Goal: Task Accomplishment & Management: Complete application form

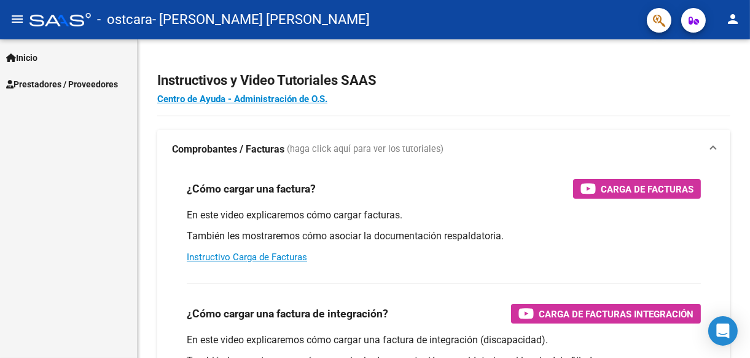
click at [63, 82] on span "Prestadores / Proveedores" at bounding box center [62, 84] width 112 height 14
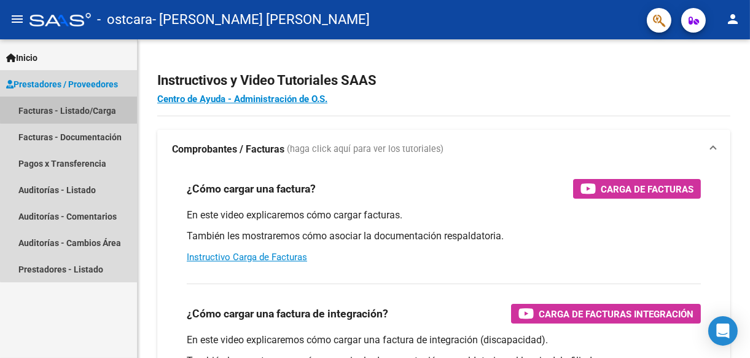
click at [79, 106] on link "Facturas - Listado/Carga" at bounding box center [68, 110] width 137 height 26
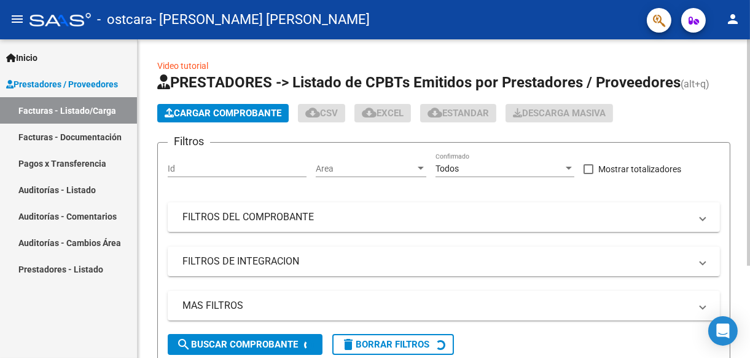
click at [236, 117] on span "Cargar Comprobante" at bounding box center [223, 113] width 117 height 11
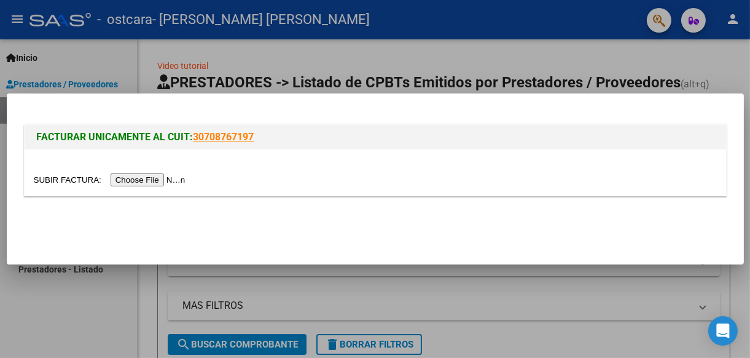
click at [157, 178] on input "file" at bounding box center [111, 179] width 155 height 13
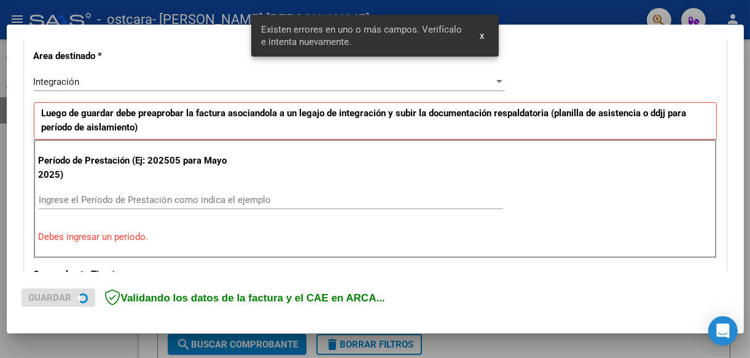
scroll to position [308, 0]
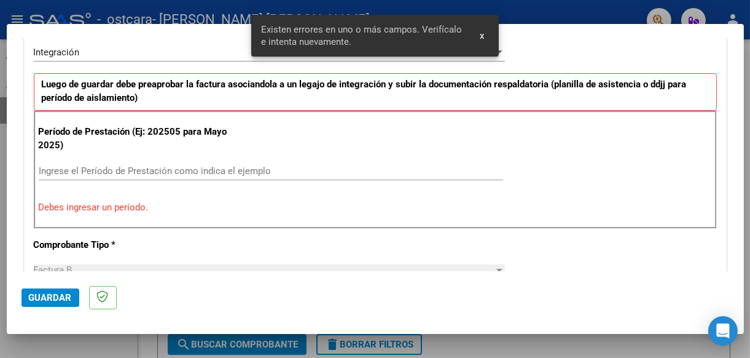
click at [112, 168] on input "Ingrese el Período de Prestación como indica el ejemplo" at bounding box center [271, 170] width 464 height 11
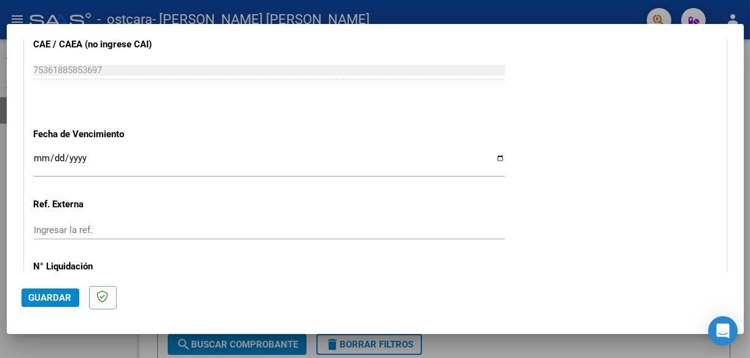
scroll to position [800, 0]
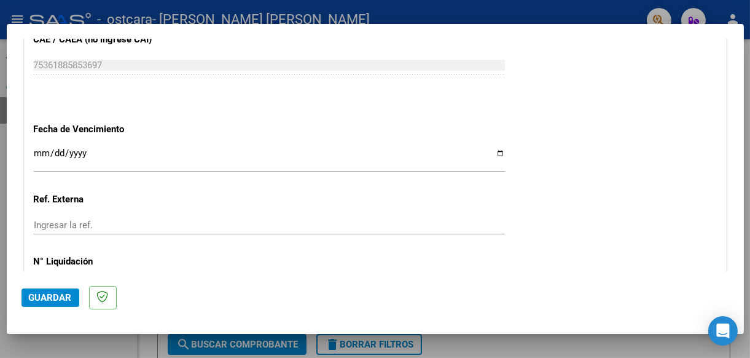
type input "202508"
click at [494, 150] on input "Ingresar la fecha" at bounding box center [269, 158] width 471 height 20
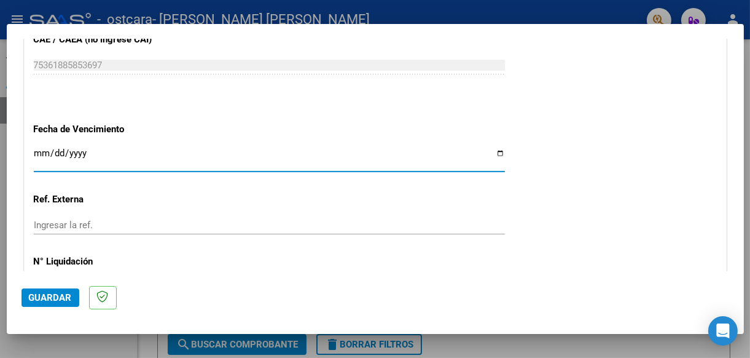
type input "[DATE]"
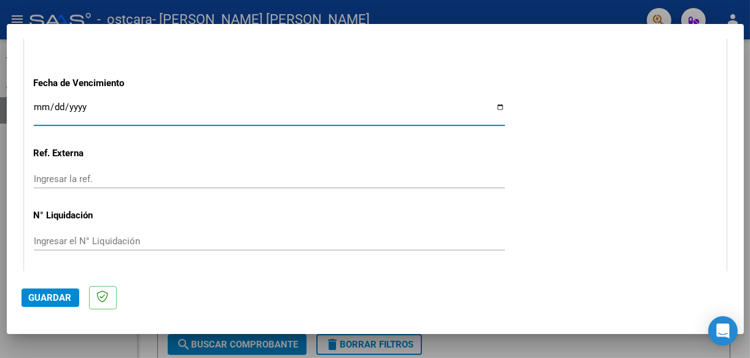
scroll to position [882, 0]
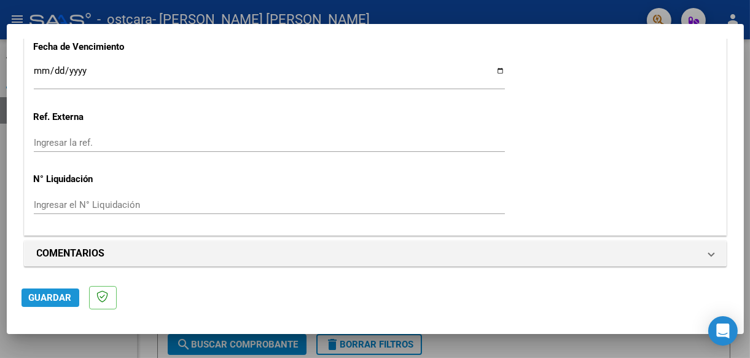
click at [57, 296] on span "Guardar" at bounding box center [50, 297] width 43 height 11
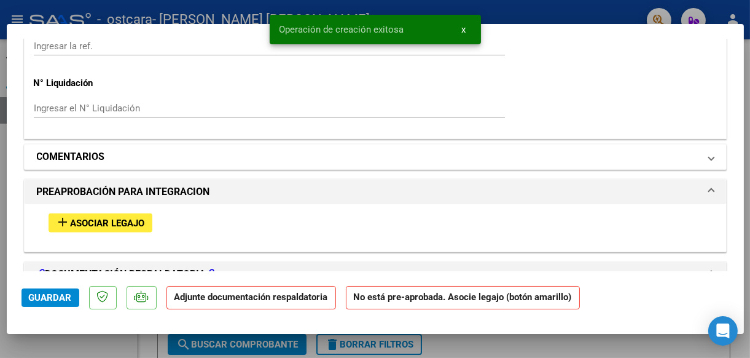
scroll to position [983, 0]
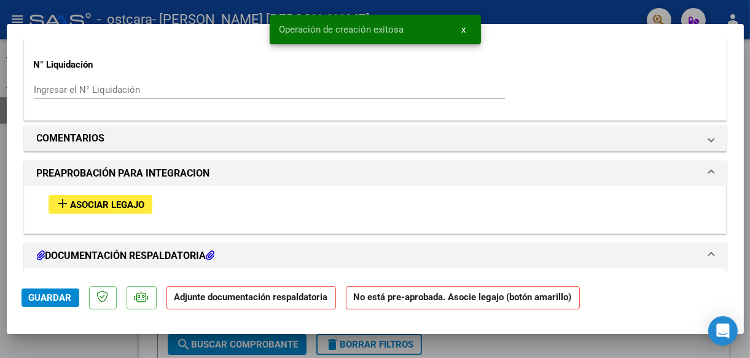
click at [98, 199] on span "Asociar Legajo" at bounding box center [108, 204] width 74 height 11
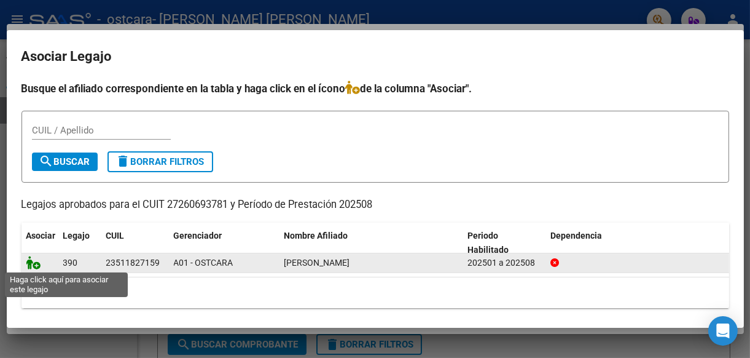
click at [37, 258] on icon at bounding box center [33, 263] width 15 height 14
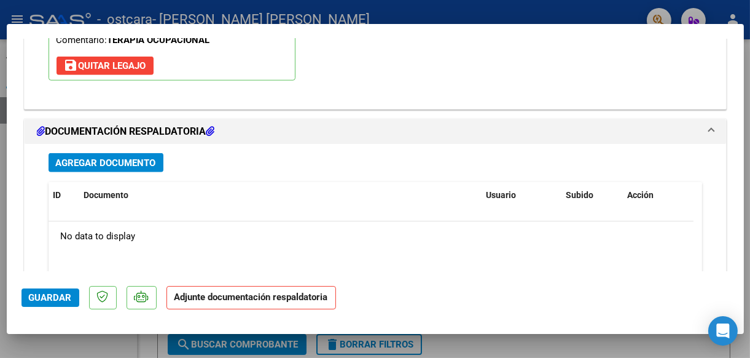
scroll to position [1322, 0]
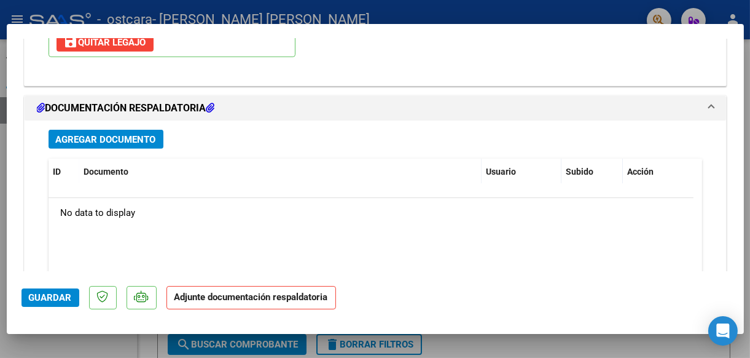
click at [78, 130] on button "Agregar Documento" at bounding box center [106, 139] width 115 height 19
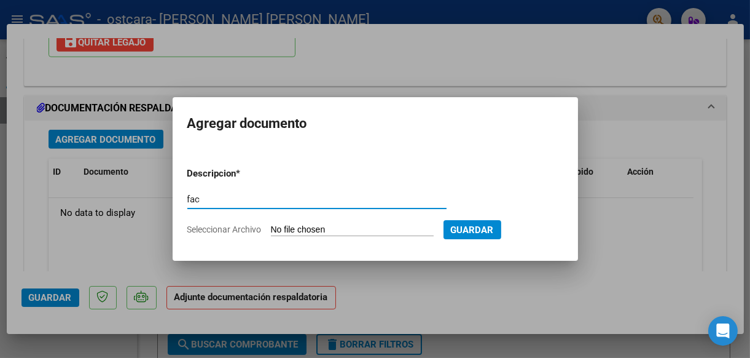
type input "factura"
click at [290, 224] on input "Seleccionar Archivo" at bounding box center [352, 230] width 163 height 12
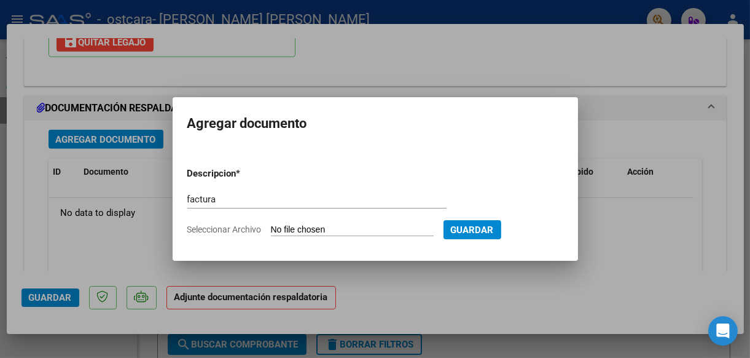
type input "C:\fakepath\frisoni.pdf"
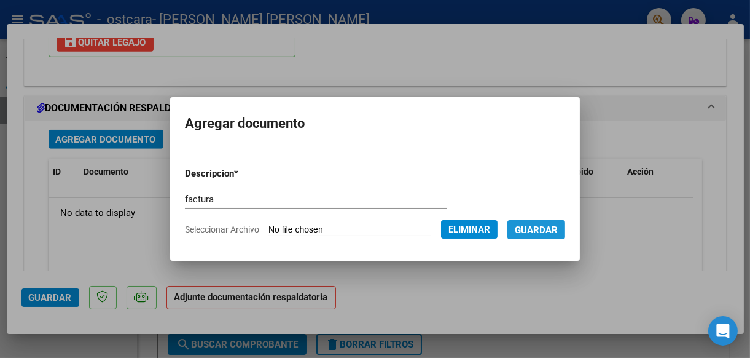
click at [558, 230] on span "Guardar" at bounding box center [536, 229] width 43 height 11
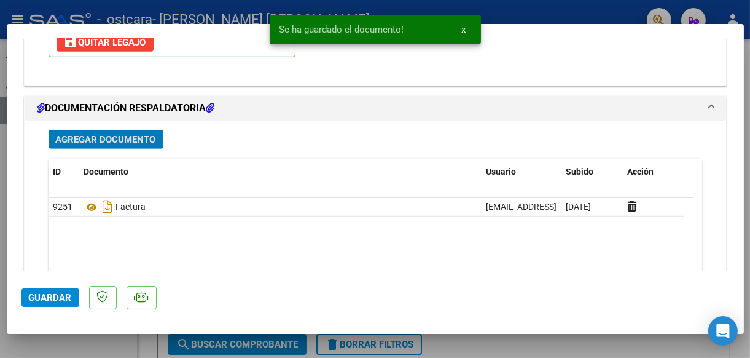
click at [78, 135] on span "Agregar Documento" at bounding box center [106, 139] width 100 height 11
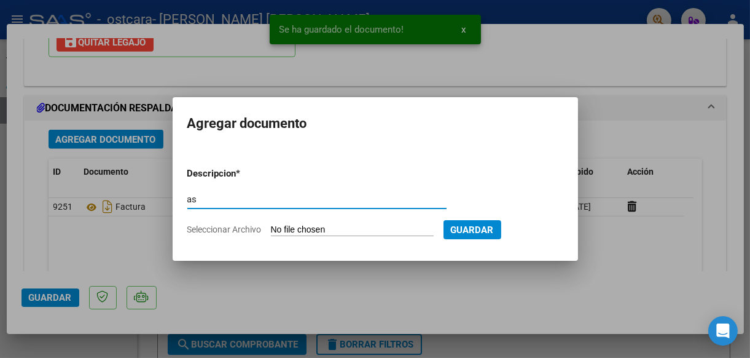
type input "asistencia"
click at [318, 228] on input "Seleccionar Archivo" at bounding box center [352, 230] width 163 height 12
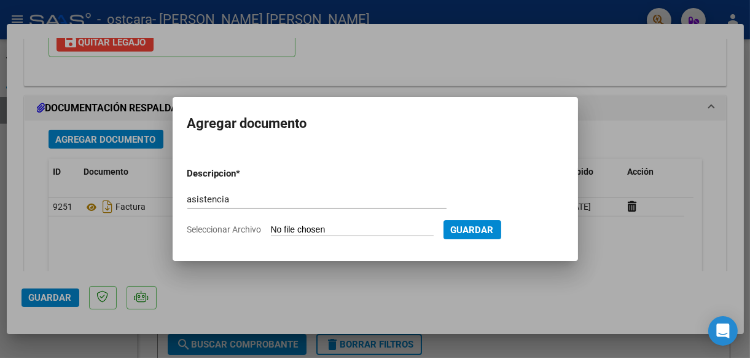
type input "C:\fakepath\[PERSON_NAME].pdf"
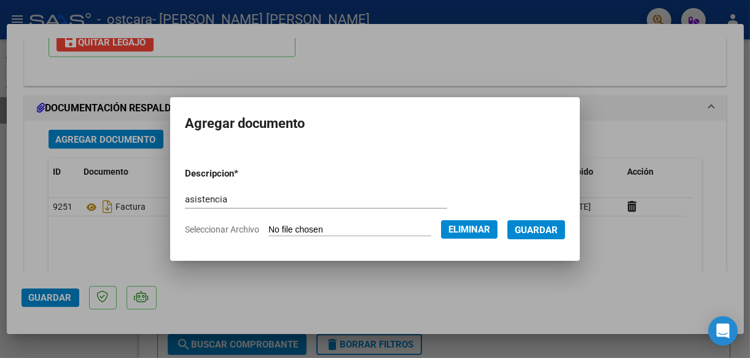
click at [558, 230] on span "Guardar" at bounding box center [536, 229] width 43 height 11
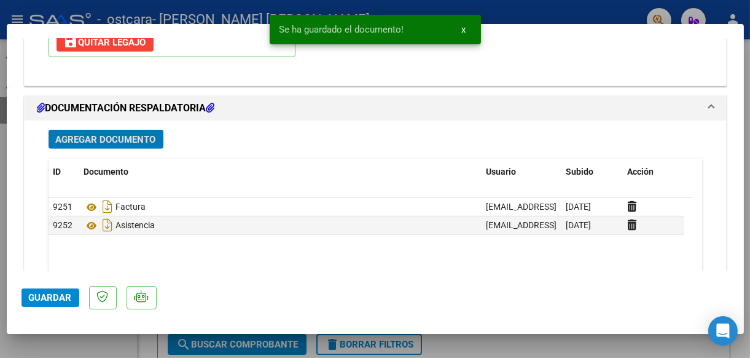
click at [47, 295] on span "Guardar" at bounding box center [50, 297] width 43 height 11
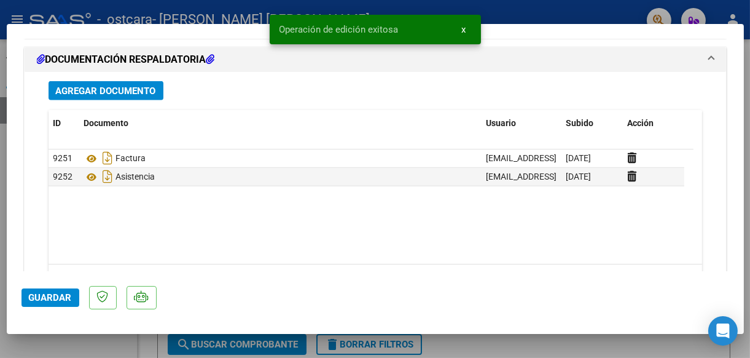
scroll to position [1427, 0]
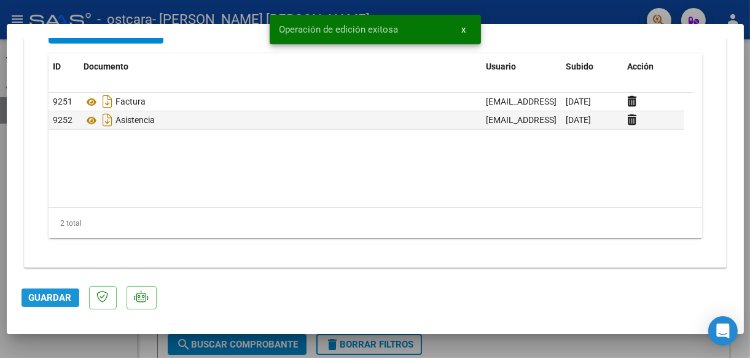
click at [42, 300] on span "Guardar" at bounding box center [50, 297] width 43 height 11
click at [71, 11] on div at bounding box center [375, 179] width 750 height 358
type input "$ 0,00"
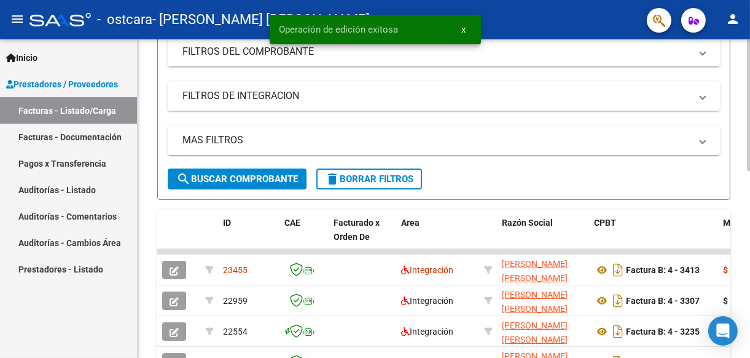
scroll to position [246, 0]
